Goal: Browse casually

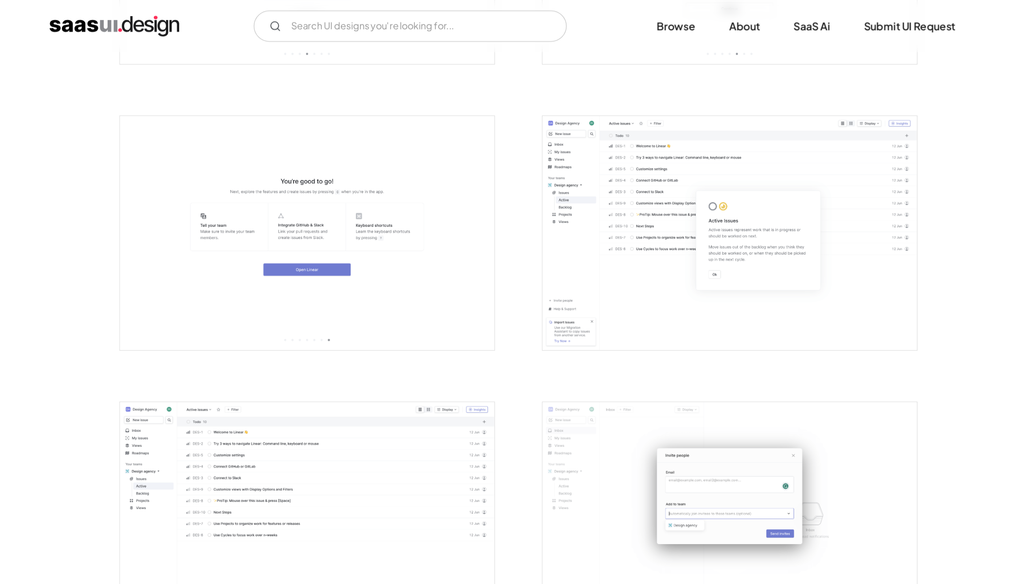
scroll to position [1001, 0]
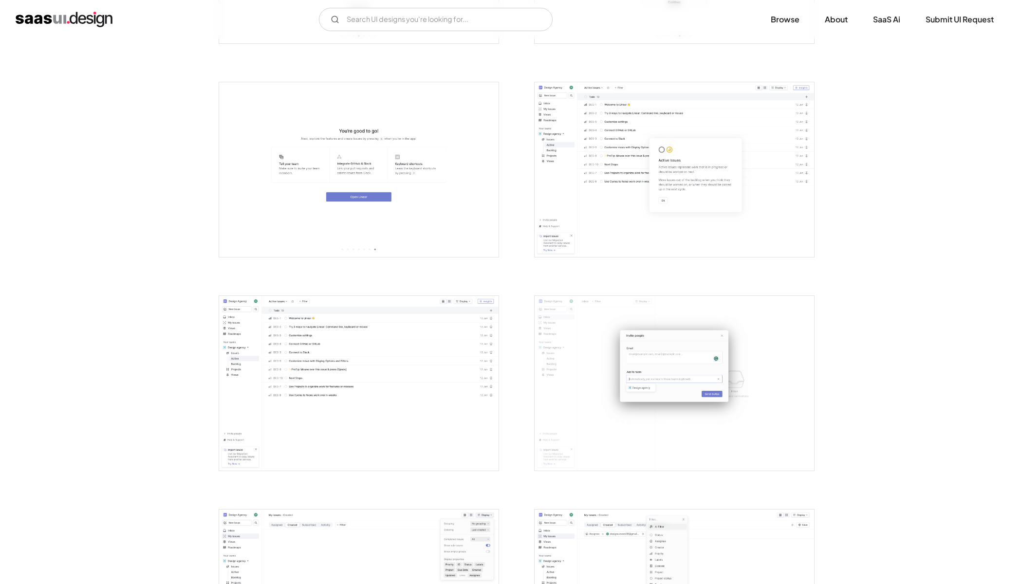
click at [413, 238] on img "open lightbox" at bounding box center [359, 169] width 280 height 175
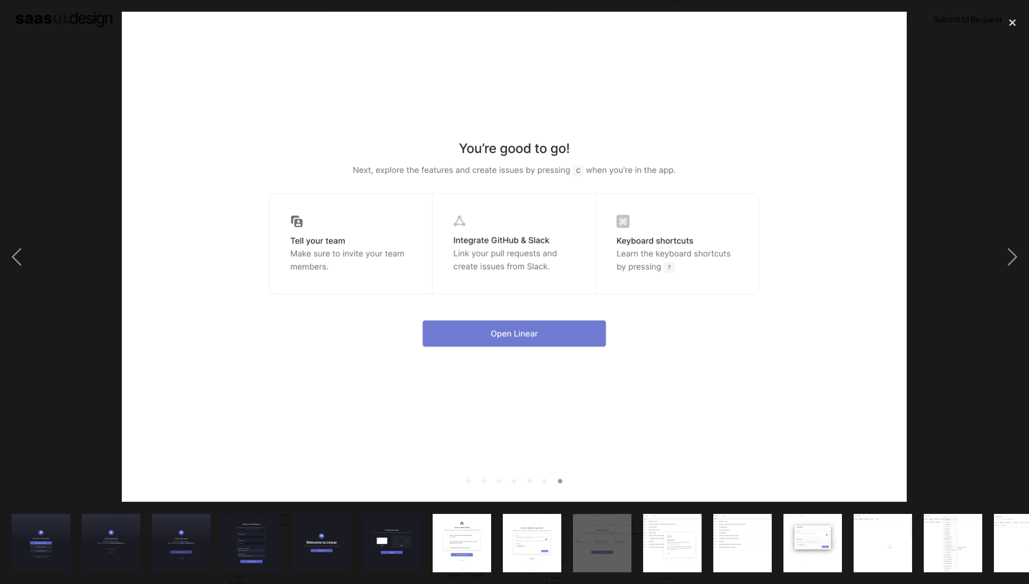
click at [717, 436] on img "show item 11 of 23" at bounding box center [742, 543] width 94 height 58
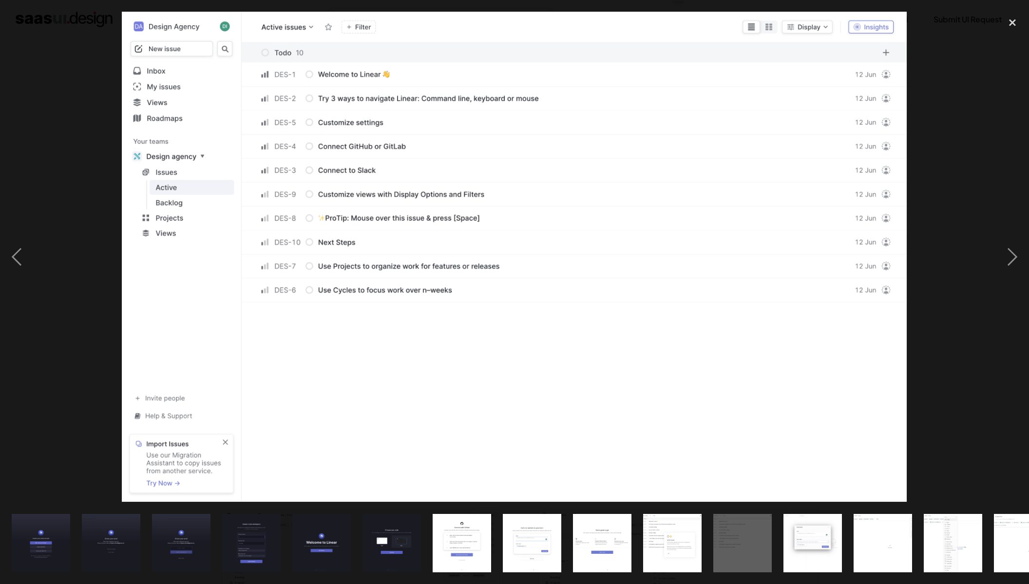
click at [658, 436] on img "show item 10 of 23" at bounding box center [672, 543] width 94 height 58
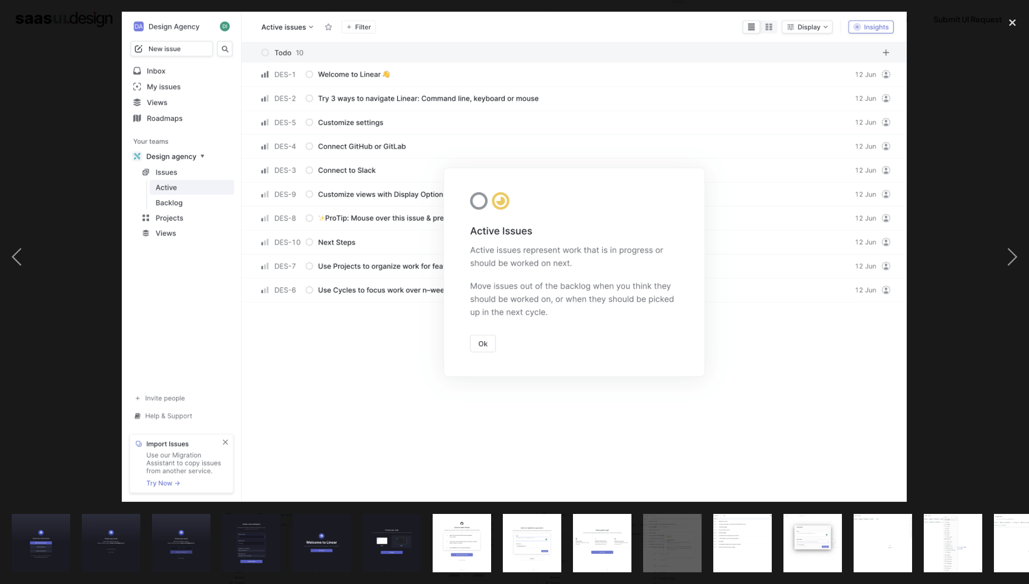
click at [719, 436] on img "show item 11 of 23" at bounding box center [742, 543] width 94 height 58
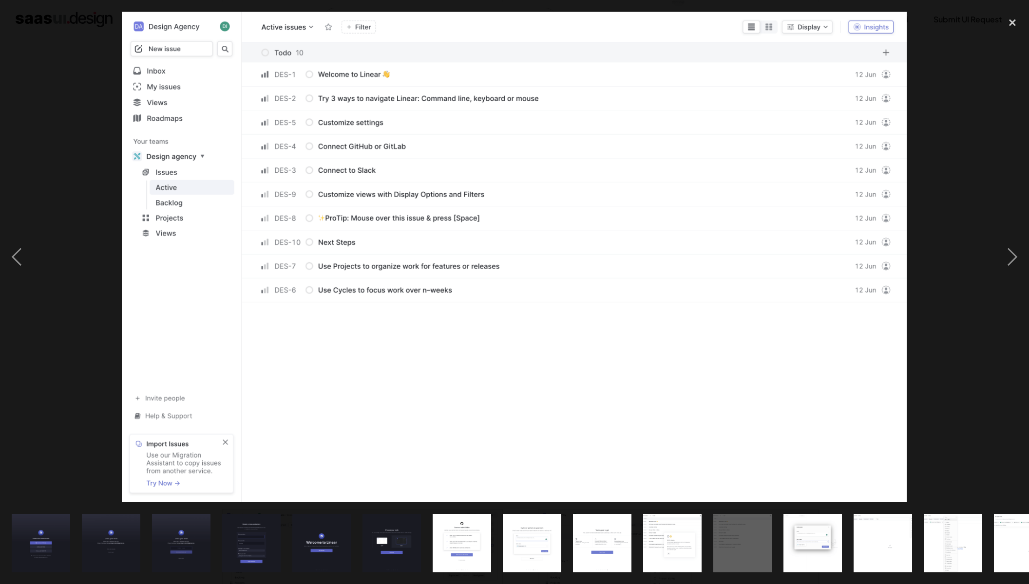
click at [366, 381] on img at bounding box center [514, 257] width 785 height 491
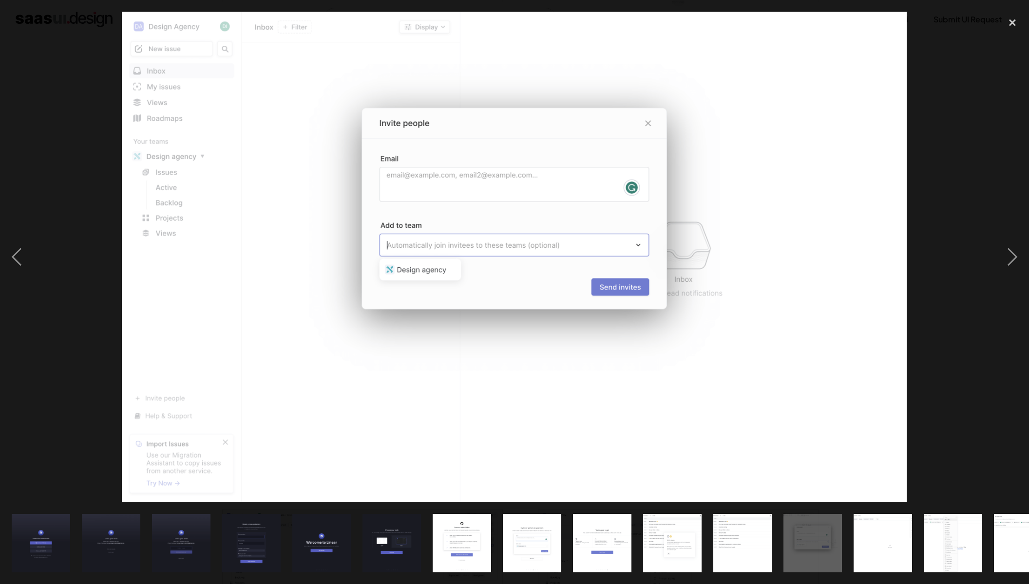
click at [140, 215] on img at bounding box center [514, 257] width 785 height 491
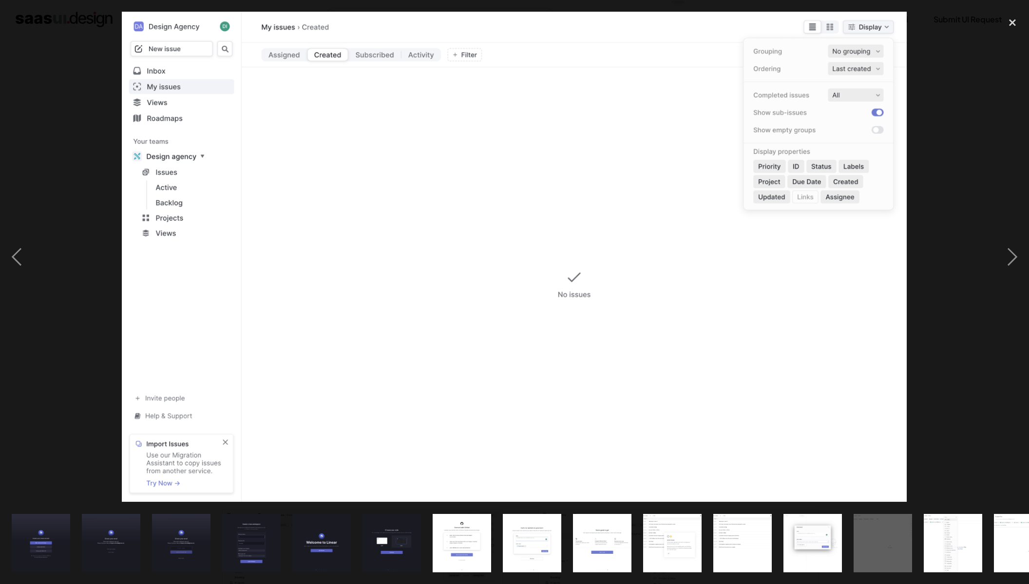
click at [40, 251] on div at bounding box center [514, 257] width 1029 height 491
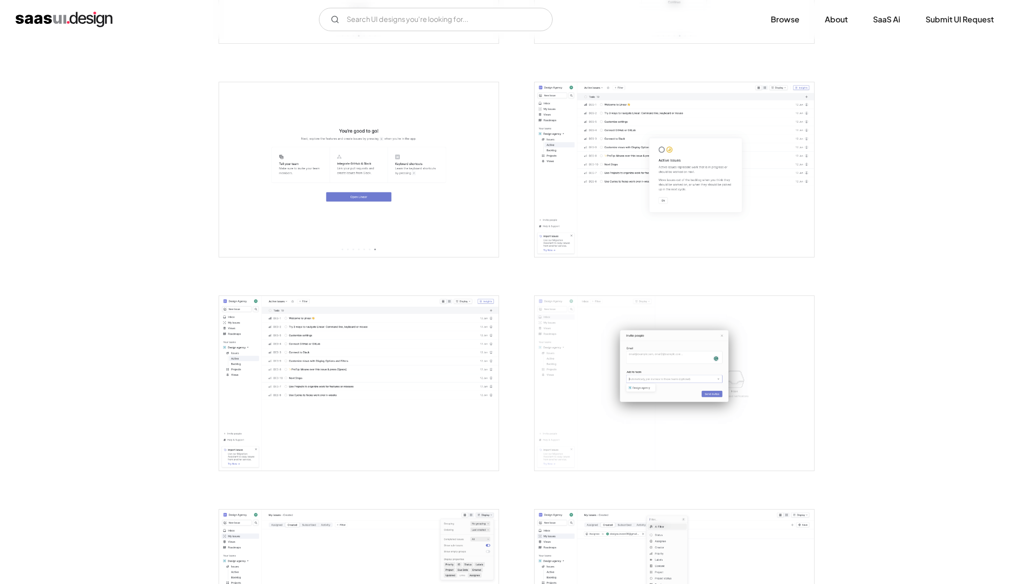
click at [33, 250] on div "Back Linear Streamlining your product development journey for efficient issue m…" at bounding box center [510, 412] width 1021 height 2749
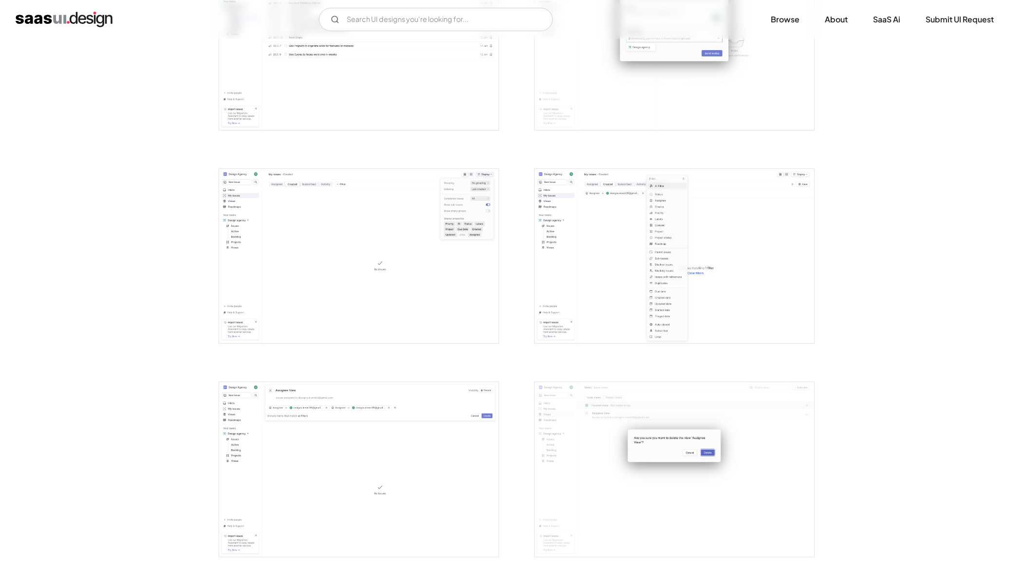
scroll to position [1241, 0]
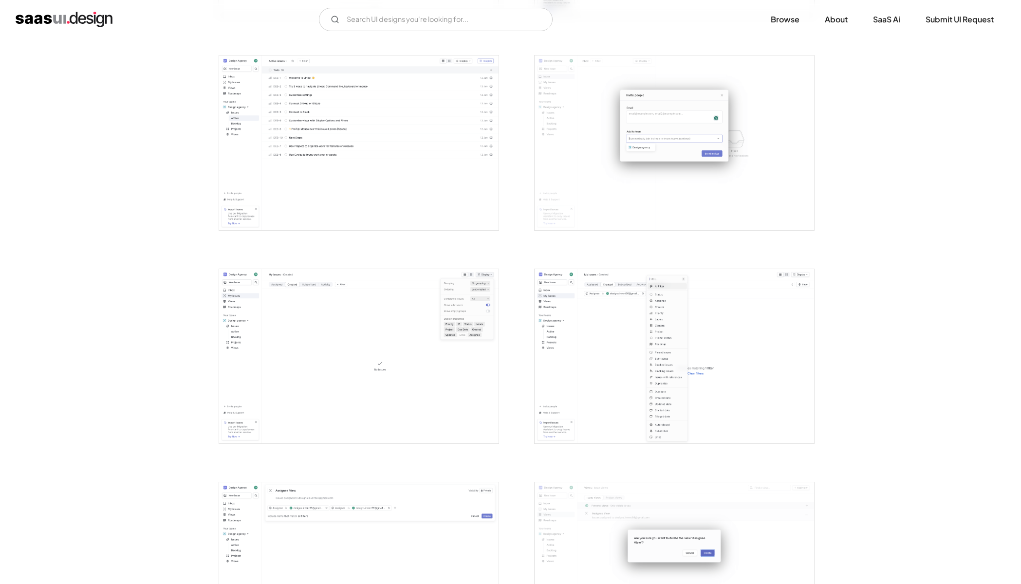
click at [337, 188] on img "open lightbox" at bounding box center [359, 143] width 280 height 175
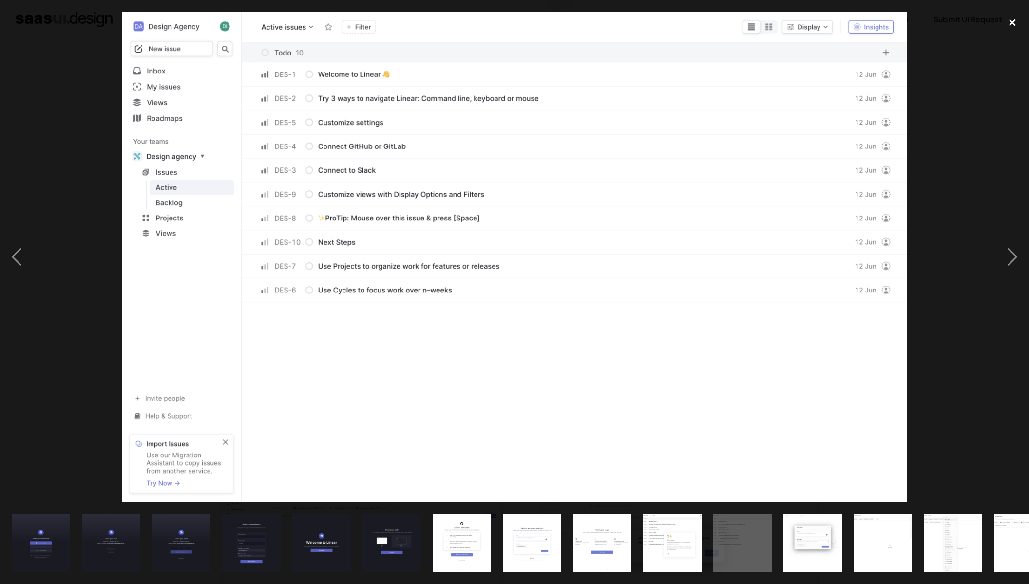
click at [719, 30] on div "close lightbox" at bounding box center [1011, 22] width 33 height 21
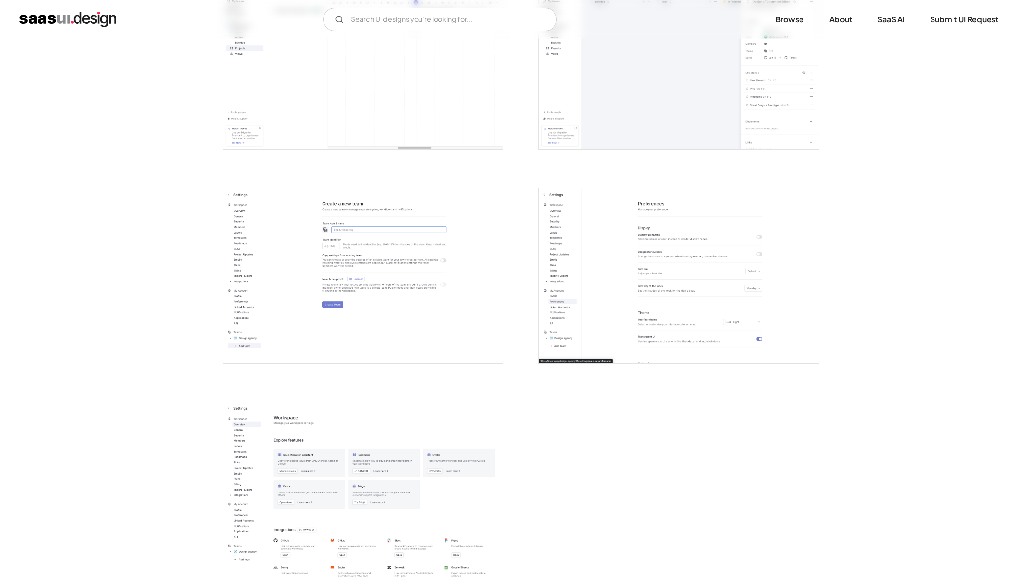
scroll to position [2227, 0]
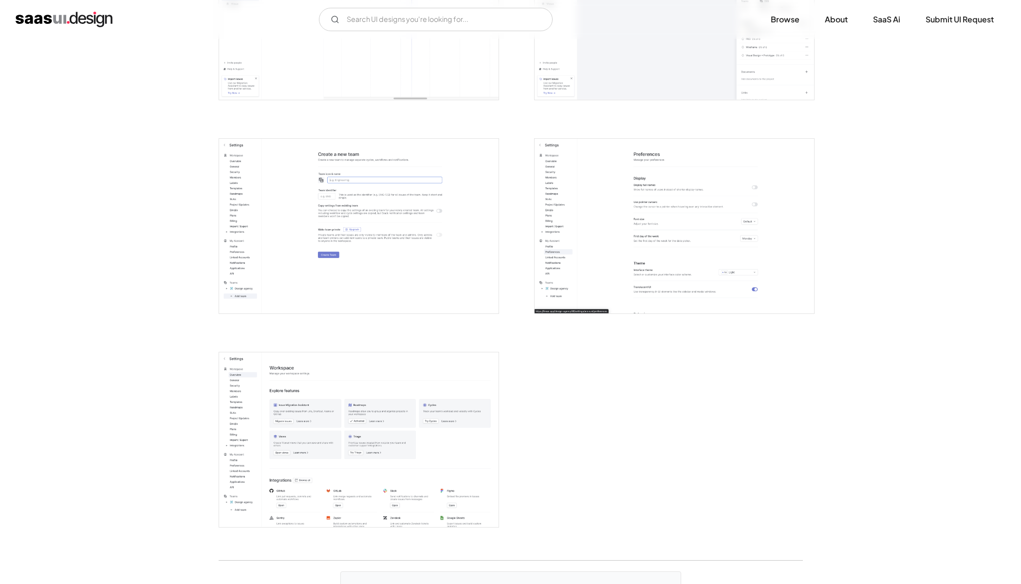
click at [590, 300] on img "open lightbox" at bounding box center [675, 226] width 280 height 175
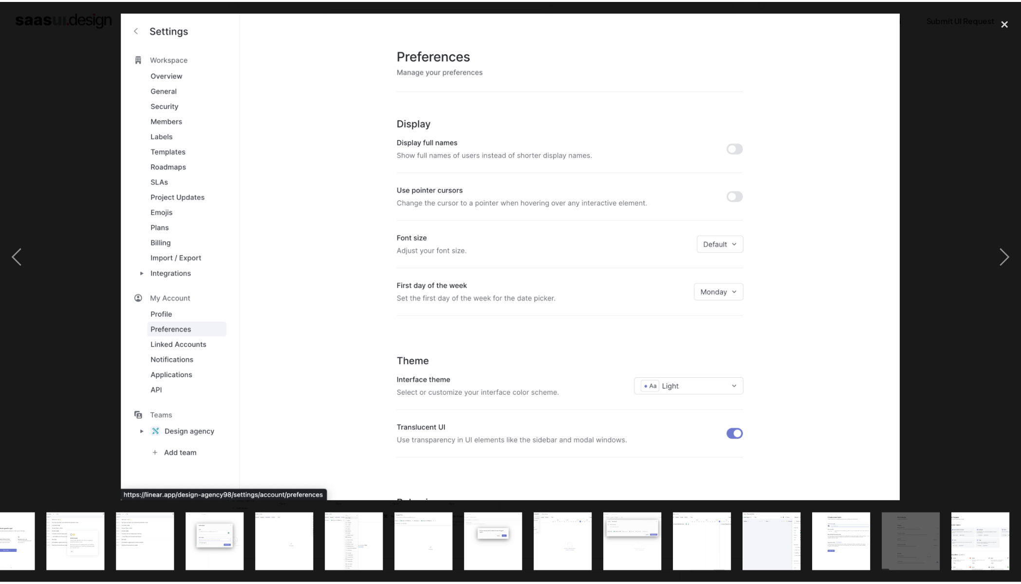
scroll to position [0, 596]
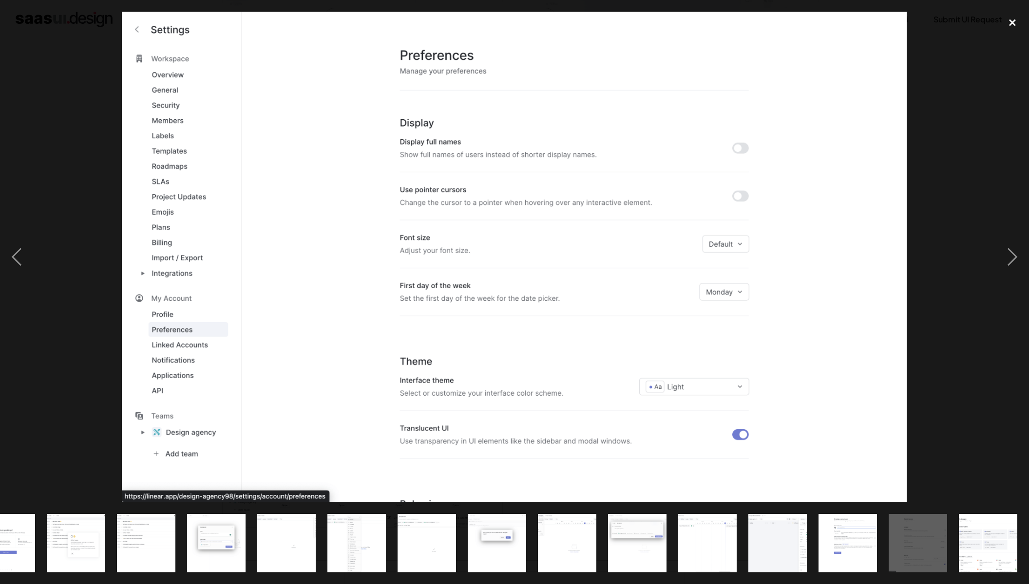
click at [719, 24] on div "close lightbox" at bounding box center [1011, 22] width 33 height 21
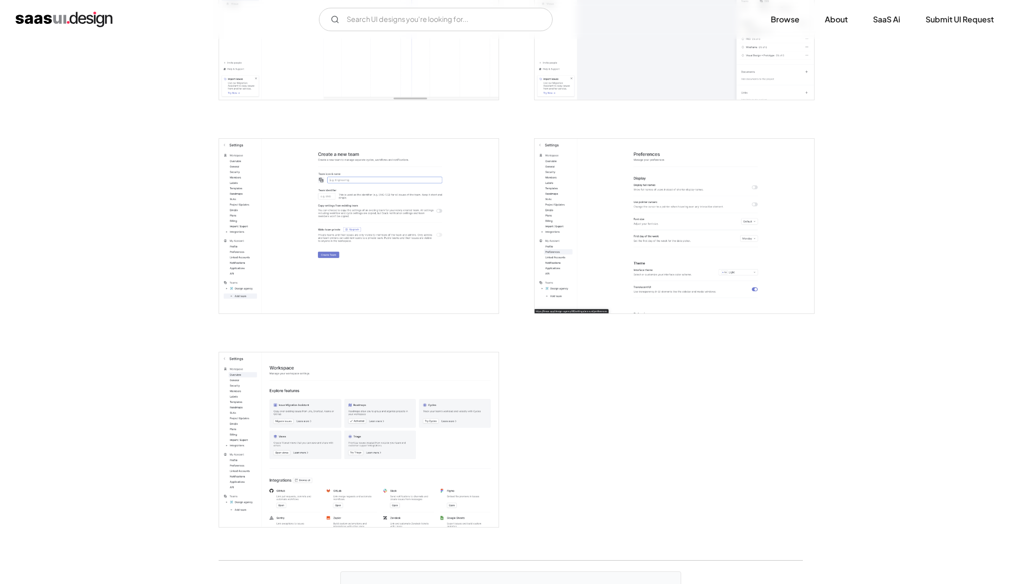
scroll to position [0, 0]
